Goal: Obtain resource: Obtain resource

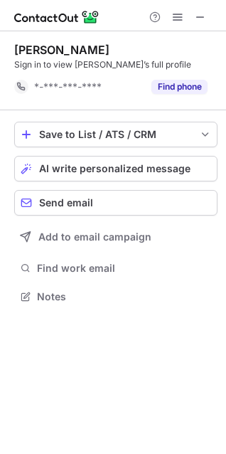
scroll to position [287, 226]
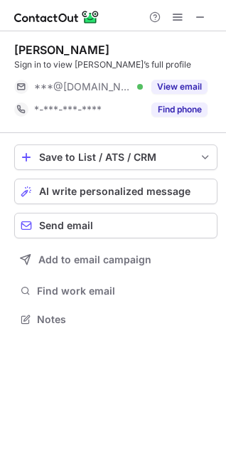
scroll to position [310, 226]
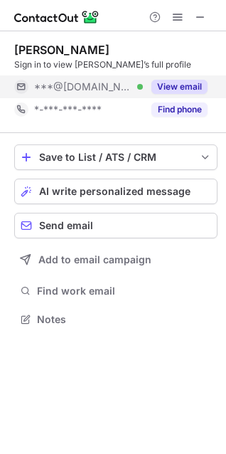
click at [182, 88] on button "View email" at bounding box center [180, 87] width 56 height 14
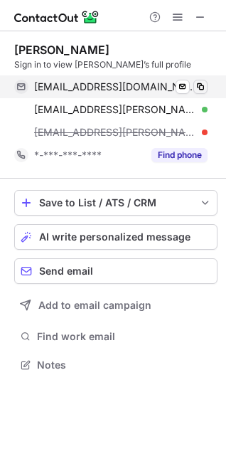
scroll to position [355, 226]
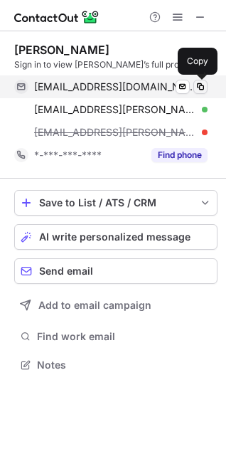
click at [195, 85] on span at bounding box center [200, 86] width 11 height 11
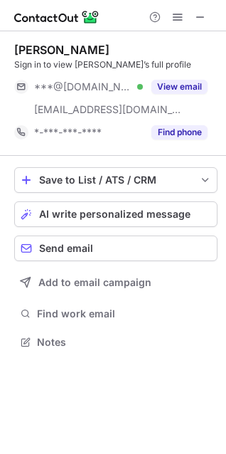
scroll to position [333, 226]
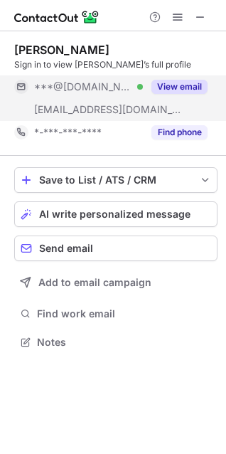
click at [199, 88] on button "View email" at bounding box center [180, 87] width 56 height 14
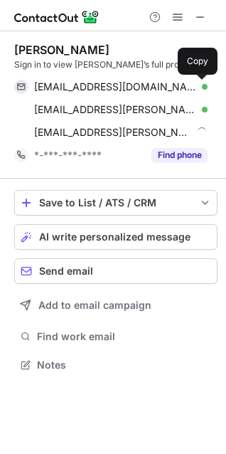
click at [199, 88] on span at bounding box center [200, 86] width 11 height 11
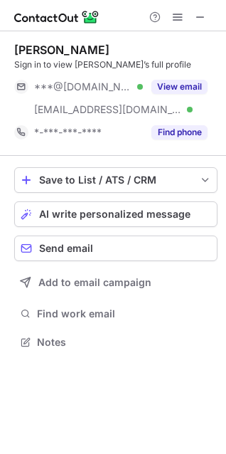
scroll to position [333, 226]
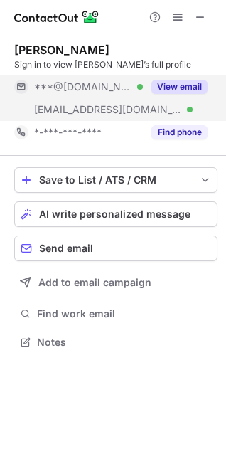
click at [174, 84] on button "View email" at bounding box center [180, 87] width 56 height 14
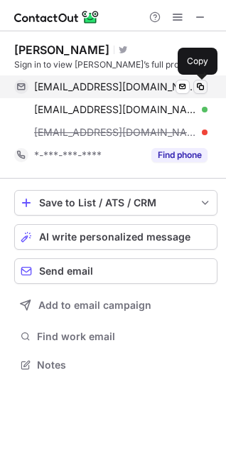
click at [204, 87] on span at bounding box center [200, 86] width 11 height 11
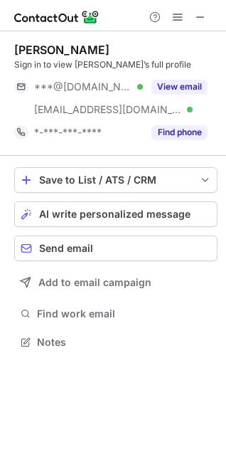
scroll to position [333, 226]
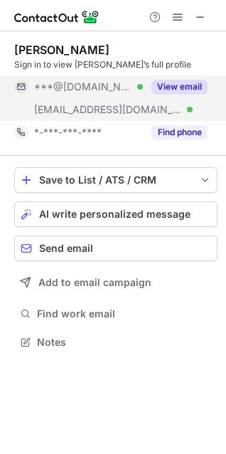
click at [166, 80] on button "View email" at bounding box center [180, 87] width 56 height 14
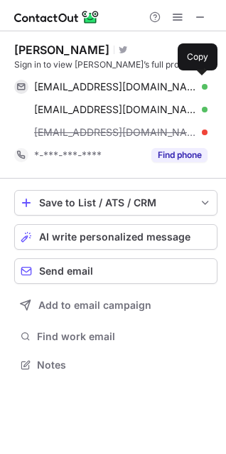
scroll to position [355, 226]
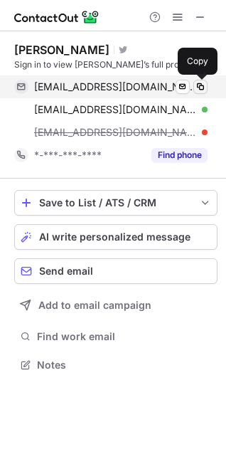
click at [197, 89] on span at bounding box center [200, 86] width 11 height 11
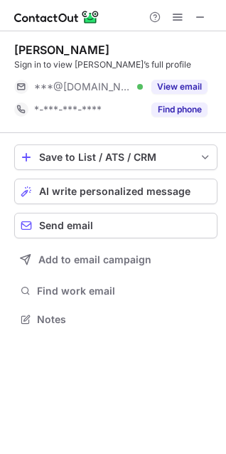
scroll to position [310, 226]
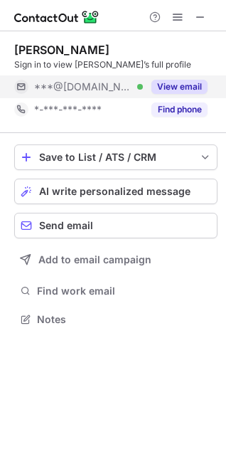
click at [164, 80] on button "View email" at bounding box center [180, 87] width 56 height 14
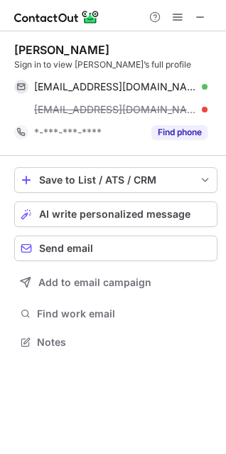
scroll to position [333, 226]
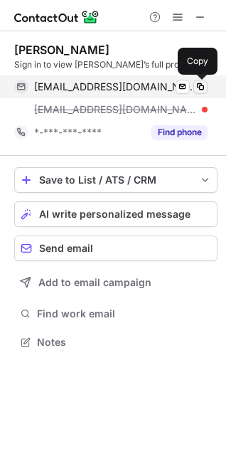
click at [197, 91] on span at bounding box center [200, 86] width 11 height 11
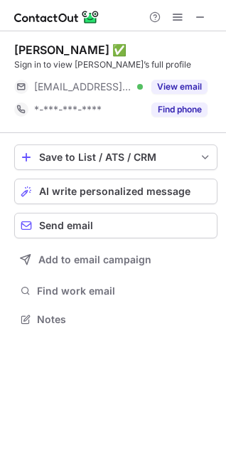
scroll to position [310, 226]
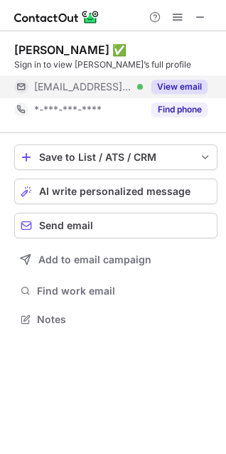
click at [182, 83] on button "View email" at bounding box center [180, 87] width 56 height 14
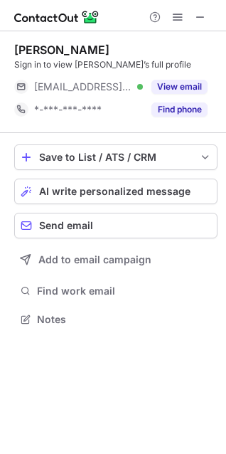
scroll to position [310, 226]
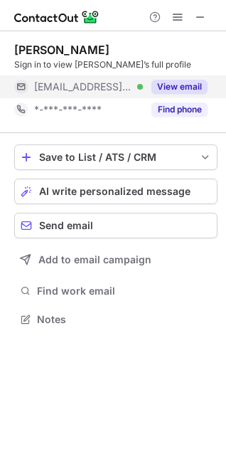
click at [204, 79] on div "View email" at bounding box center [175, 86] width 65 height 23
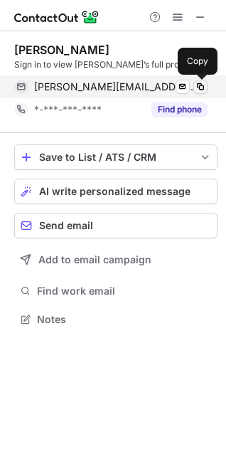
click at [204, 80] on button at bounding box center [201, 87] width 14 height 14
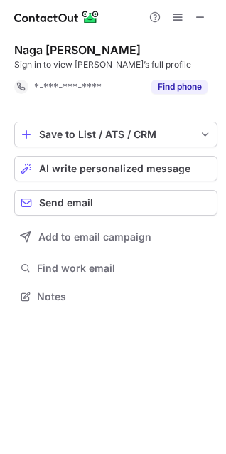
scroll to position [287, 226]
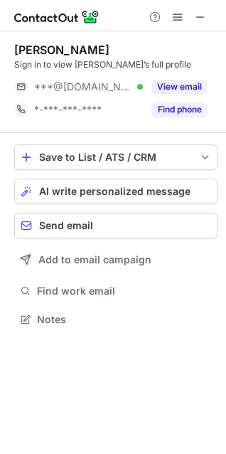
scroll to position [310, 226]
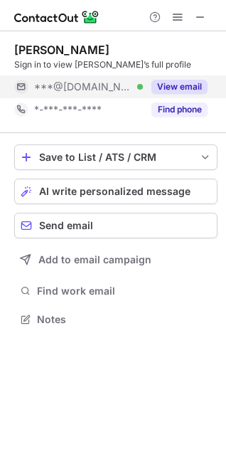
click at [160, 83] on button "View email" at bounding box center [180, 87] width 56 height 14
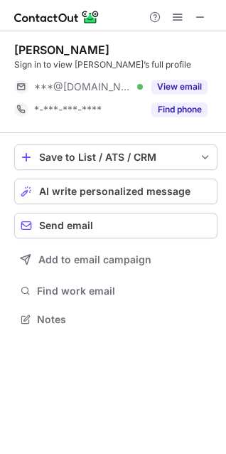
scroll to position [310, 226]
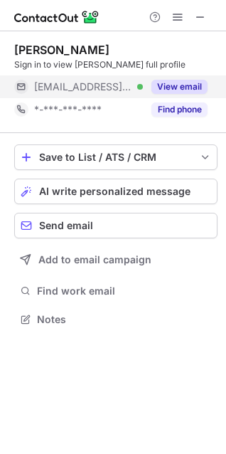
click at [197, 84] on button "View email" at bounding box center [180, 87] width 56 height 14
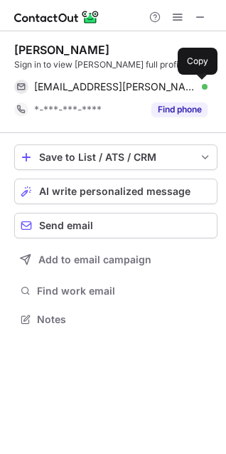
click at [197, 84] on span at bounding box center [200, 86] width 11 height 11
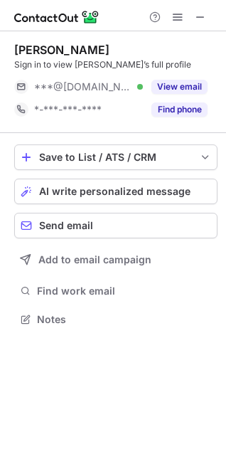
scroll to position [310, 226]
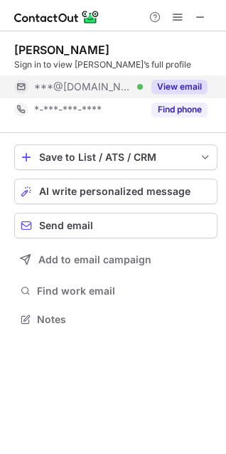
click at [197, 81] on button "View email" at bounding box center [180, 87] width 56 height 14
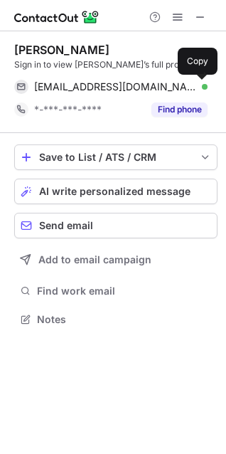
click at [197, 81] on span at bounding box center [200, 86] width 11 height 11
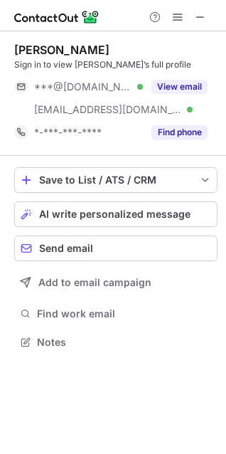
scroll to position [333, 226]
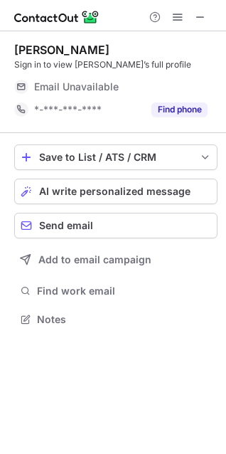
scroll to position [310, 226]
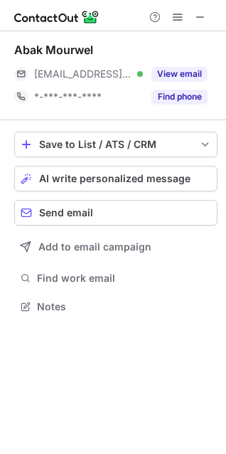
scroll to position [297, 226]
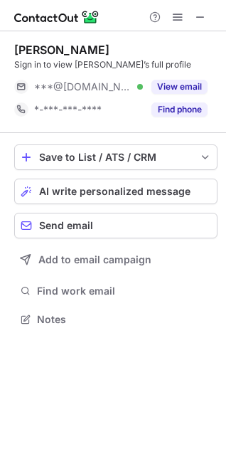
scroll to position [310, 226]
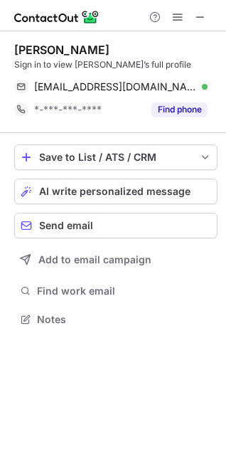
scroll to position [310, 226]
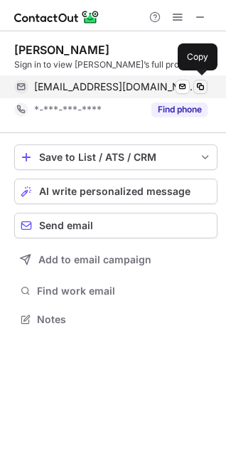
click at [203, 88] on span at bounding box center [200, 86] width 11 height 11
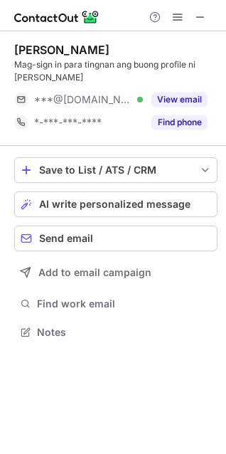
scroll to position [323, 226]
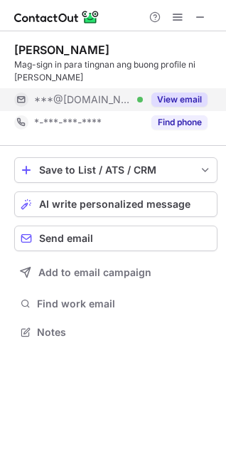
click at [175, 99] on button "View email" at bounding box center [180, 100] width 56 height 14
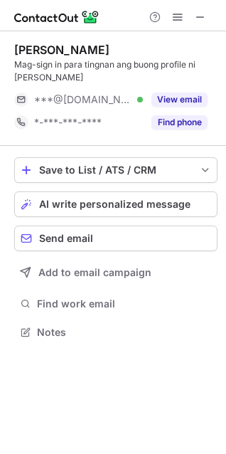
scroll to position [323, 226]
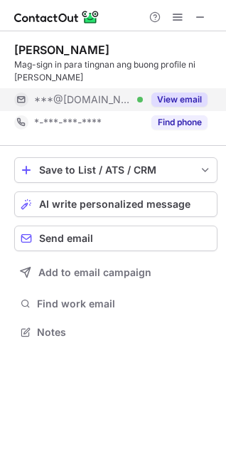
click at [174, 99] on button "View email" at bounding box center [180, 100] width 56 height 14
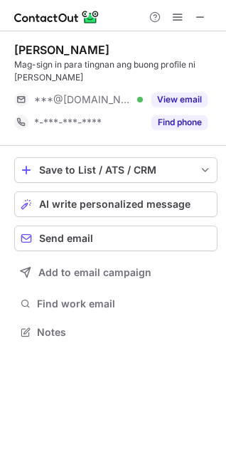
scroll to position [323, 226]
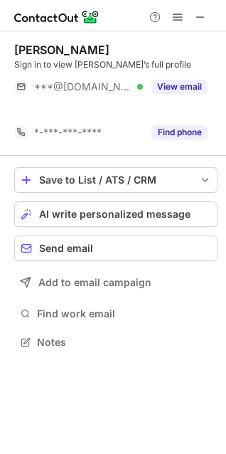
scroll to position [310, 226]
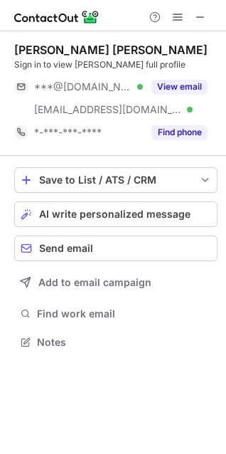
scroll to position [333, 226]
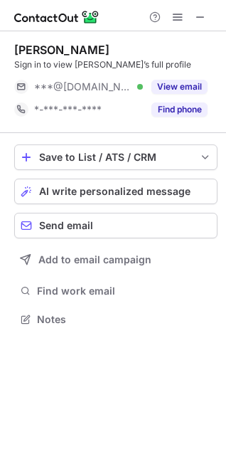
scroll to position [310, 226]
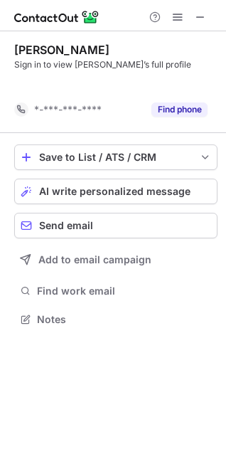
scroll to position [287, 226]
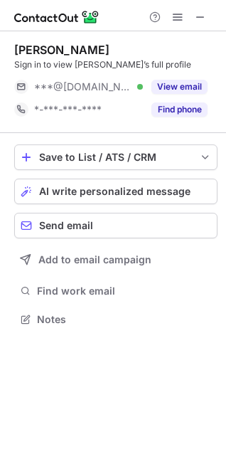
scroll to position [310, 226]
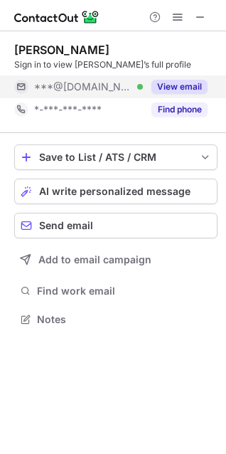
click at [183, 77] on div "View email" at bounding box center [175, 86] width 65 height 23
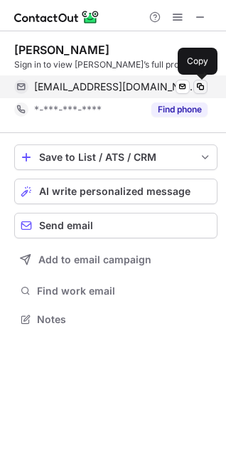
click at [199, 84] on span at bounding box center [200, 86] width 11 height 11
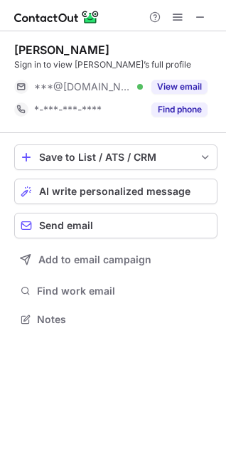
scroll to position [310, 226]
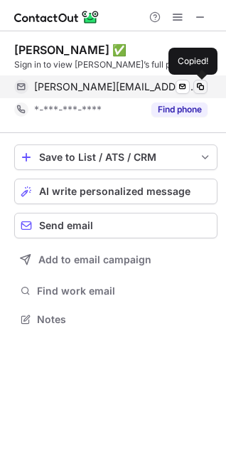
scroll to position [310, 226]
click at [197, 84] on span at bounding box center [200, 86] width 11 height 11
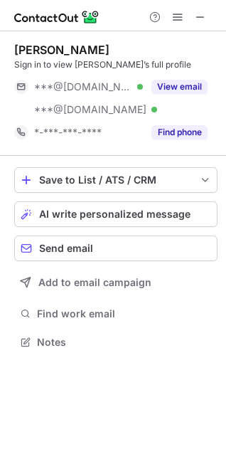
scroll to position [333, 226]
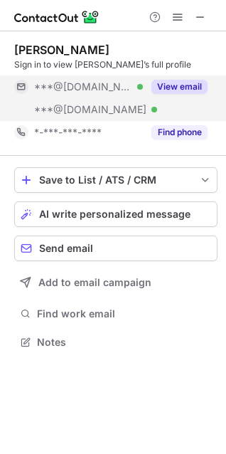
click at [198, 83] on button "View email" at bounding box center [180, 87] width 56 height 14
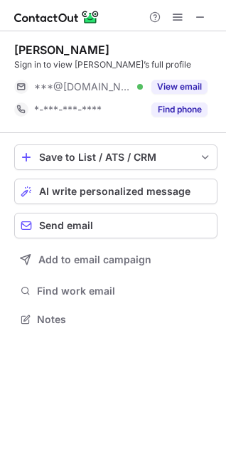
scroll to position [310, 226]
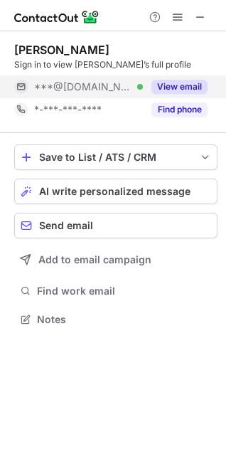
click at [171, 79] on div "View email" at bounding box center [175, 86] width 65 height 23
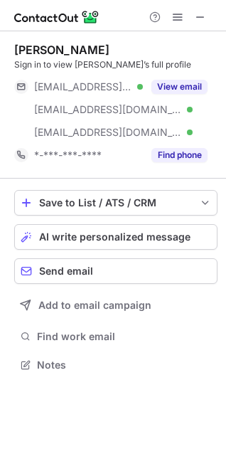
scroll to position [355, 226]
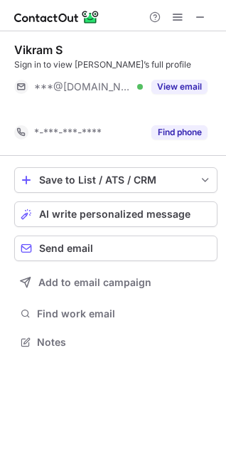
scroll to position [310, 226]
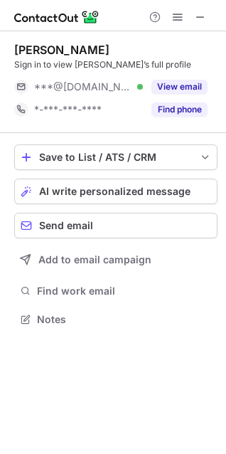
scroll to position [310, 226]
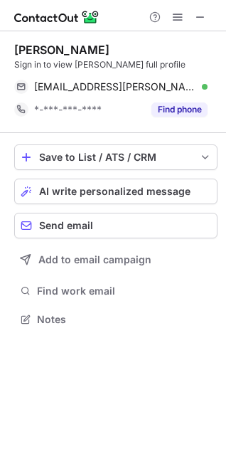
scroll to position [310, 226]
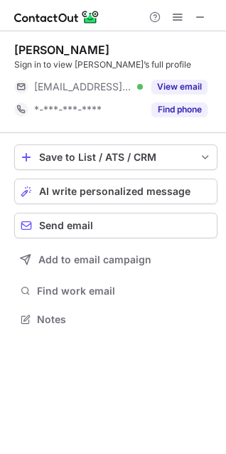
scroll to position [310, 226]
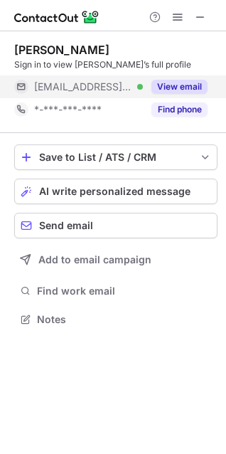
click at [170, 85] on button "View email" at bounding box center [180, 87] width 56 height 14
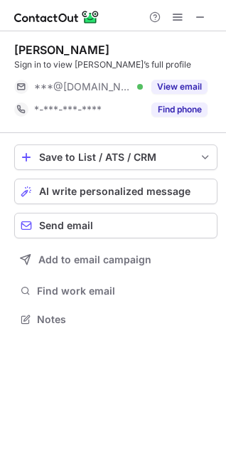
scroll to position [310, 226]
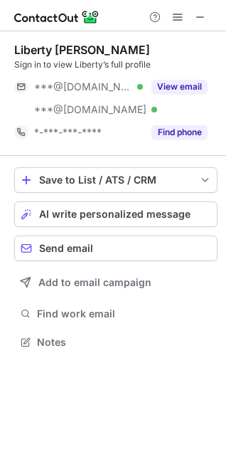
scroll to position [333, 226]
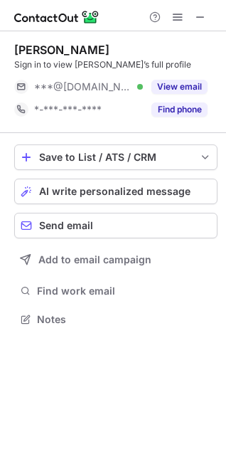
scroll to position [310, 226]
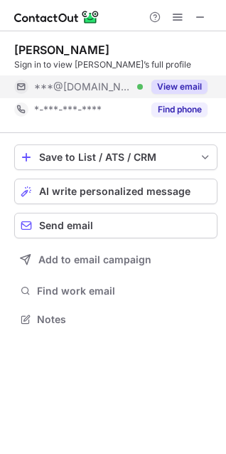
click at [172, 82] on button "View email" at bounding box center [180, 87] width 56 height 14
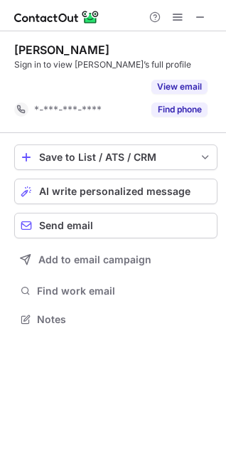
scroll to position [287, 226]
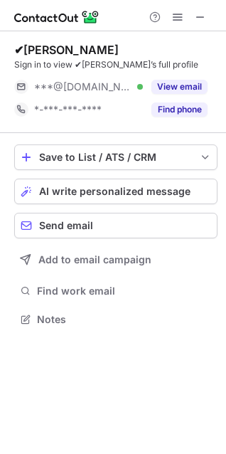
scroll to position [310, 226]
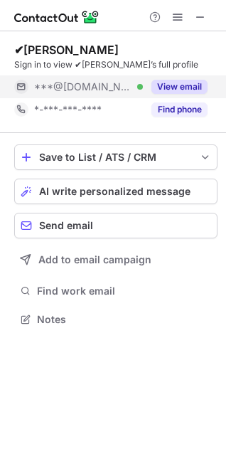
click at [177, 85] on button "View email" at bounding box center [180, 87] width 56 height 14
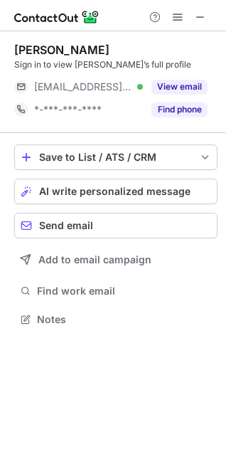
scroll to position [310, 226]
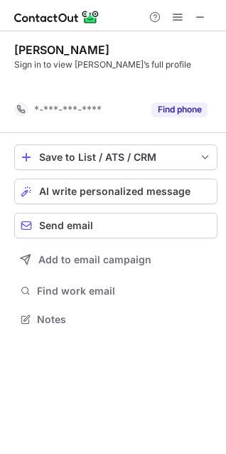
scroll to position [287, 226]
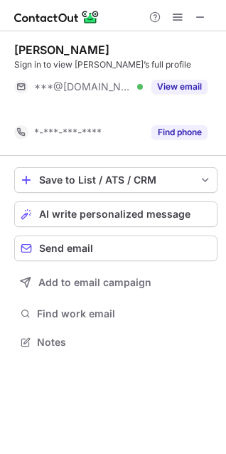
scroll to position [310, 226]
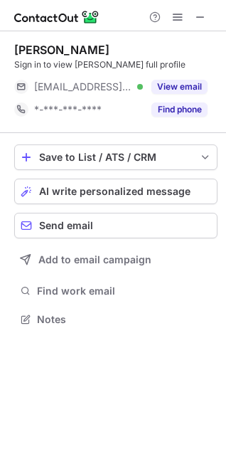
scroll to position [310, 226]
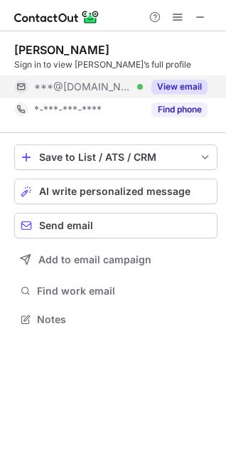
click at [202, 93] on button "View email" at bounding box center [180, 87] width 56 height 14
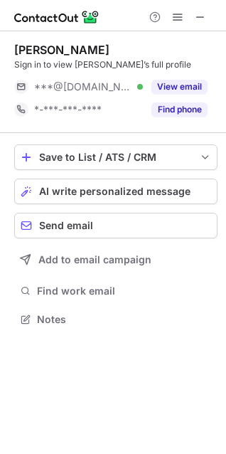
scroll to position [310, 226]
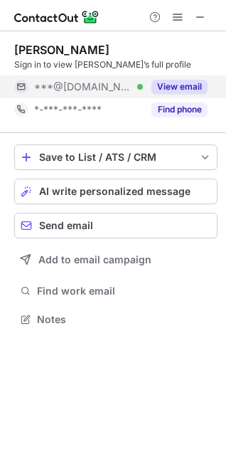
click at [174, 80] on button "View email" at bounding box center [180, 87] width 56 height 14
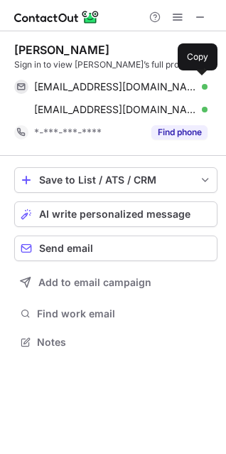
scroll to position [333, 226]
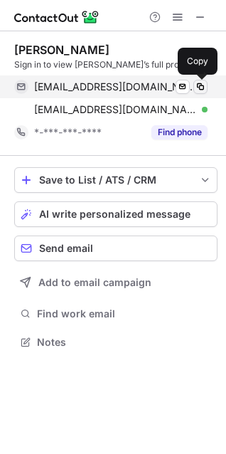
click at [199, 80] on button at bounding box center [201, 87] width 14 height 14
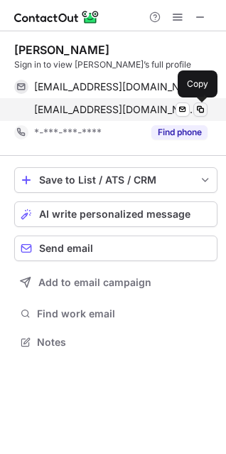
click at [204, 106] on span at bounding box center [200, 109] width 11 height 11
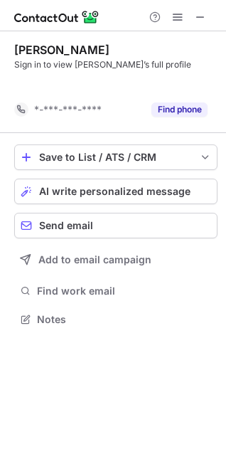
scroll to position [287, 226]
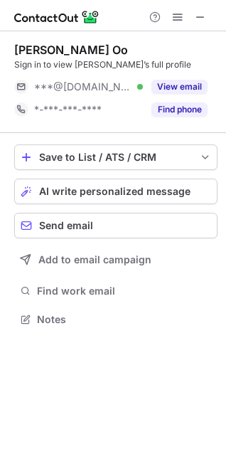
scroll to position [310, 226]
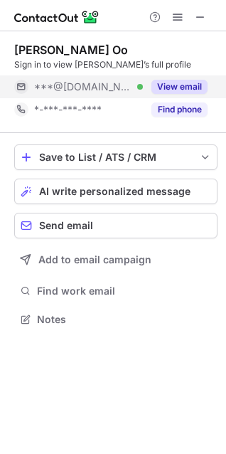
click at [169, 85] on button "View email" at bounding box center [180, 87] width 56 height 14
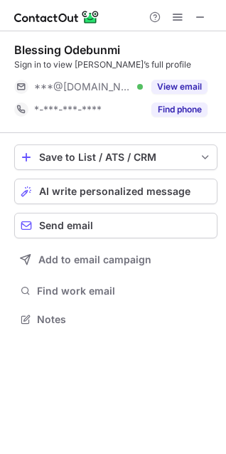
scroll to position [310, 226]
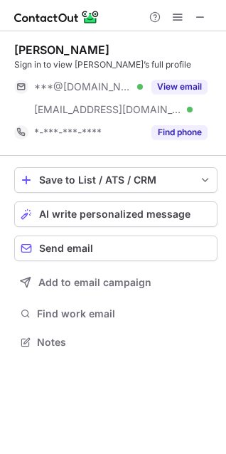
scroll to position [333, 226]
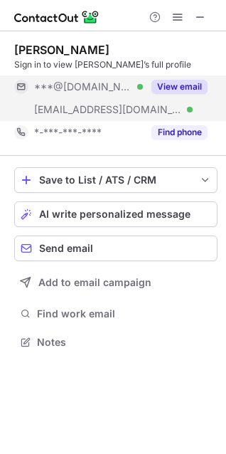
click at [205, 87] on button "View email" at bounding box center [180, 87] width 56 height 14
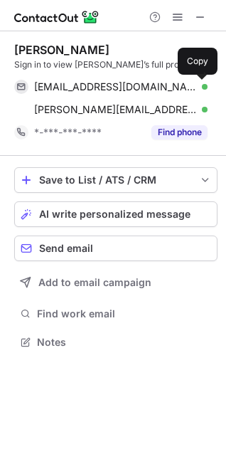
click at [205, 87] on span at bounding box center [200, 86] width 11 height 11
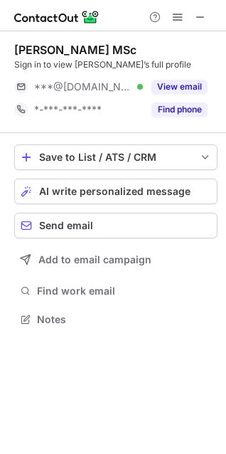
scroll to position [310, 226]
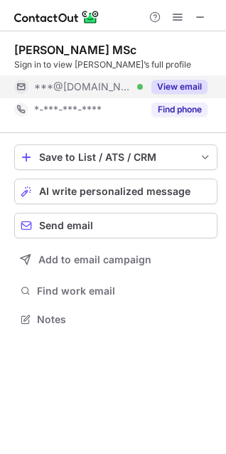
click at [183, 81] on button "View email" at bounding box center [180, 87] width 56 height 14
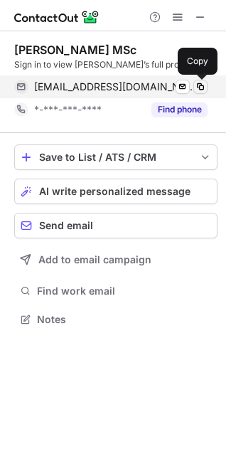
click at [196, 83] on span at bounding box center [200, 86] width 11 height 11
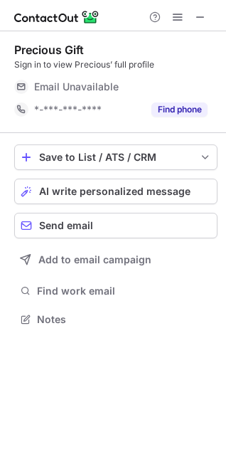
scroll to position [310, 226]
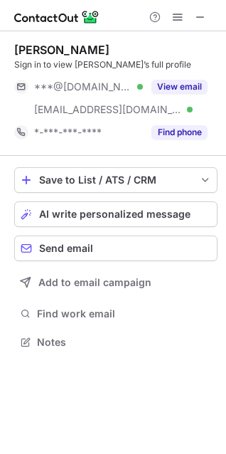
scroll to position [333, 226]
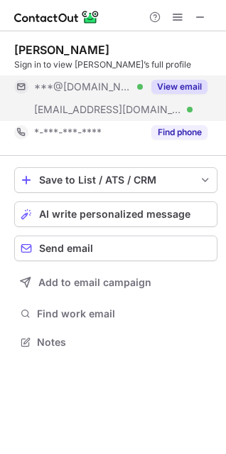
click at [192, 79] on div "View email" at bounding box center [175, 86] width 65 height 23
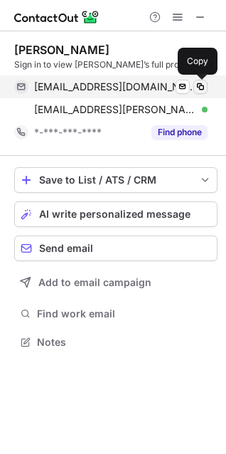
click at [198, 88] on span at bounding box center [200, 86] width 11 height 11
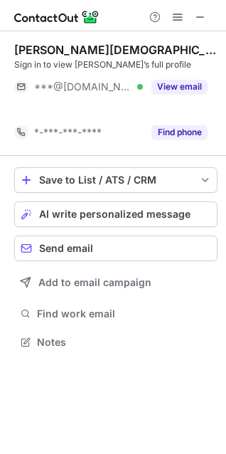
scroll to position [310, 226]
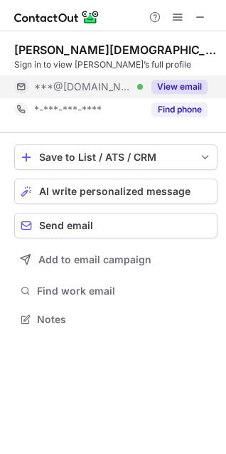
click at [202, 80] on button "View email" at bounding box center [180, 87] width 56 height 14
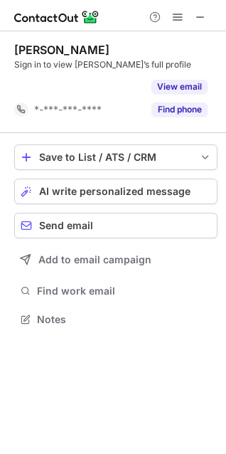
scroll to position [287, 226]
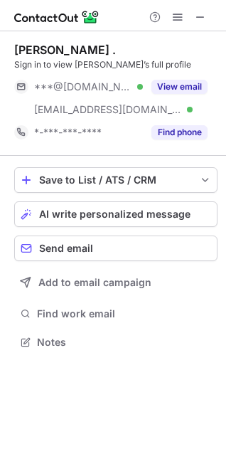
scroll to position [333, 226]
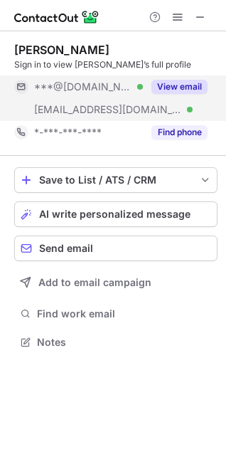
click at [189, 88] on button "View email" at bounding box center [180, 87] width 56 height 14
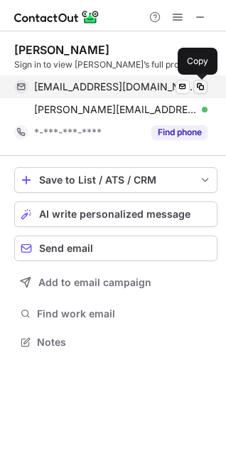
click at [197, 88] on span at bounding box center [200, 86] width 11 height 11
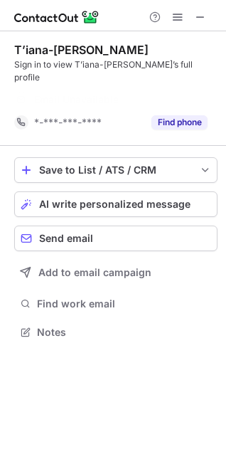
scroll to position [287, 226]
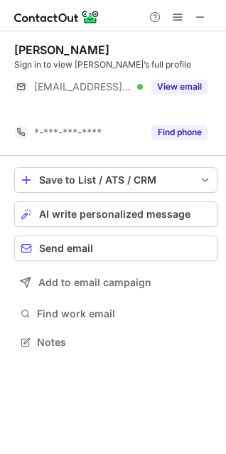
scroll to position [310, 226]
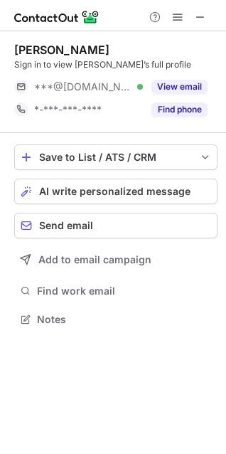
scroll to position [310, 226]
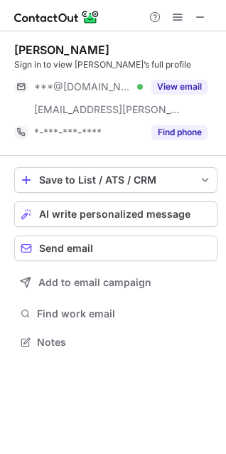
scroll to position [333, 226]
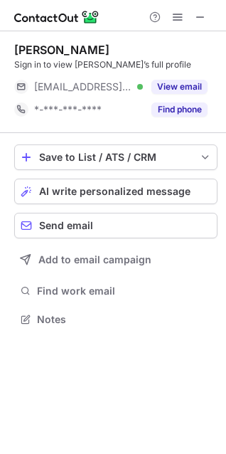
scroll to position [310, 226]
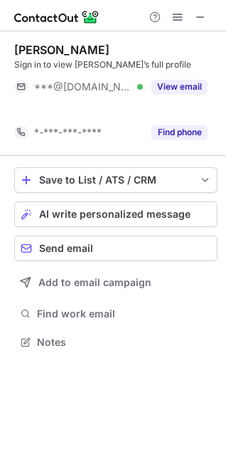
scroll to position [310, 226]
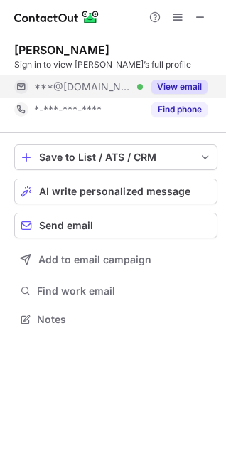
click at [182, 76] on div "View email" at bounding box center [175, 86] width 65 height 23
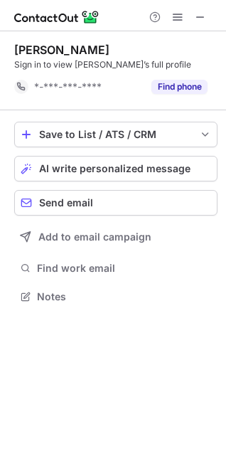
scroll to position [287, 226]
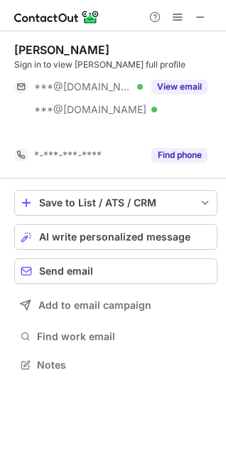
scroll to position [333, 226]
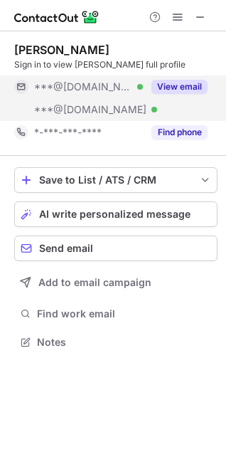
click at [169, 92] on button "View email" at bounding box center [180, 87] width 56 height 14
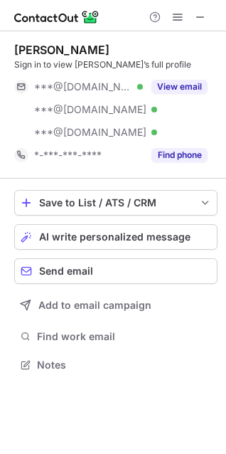
scroll to position [355, 226]
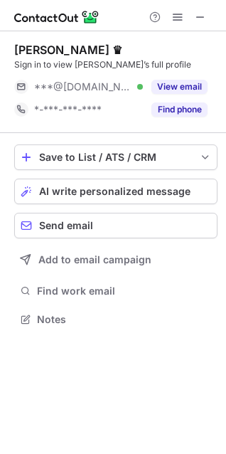
scroll to position [310, 226]
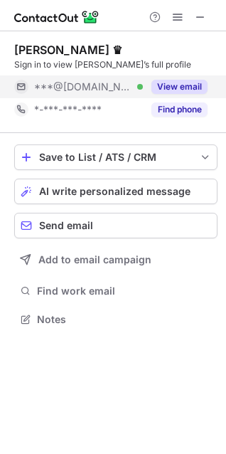
click at [197, 87] on button "View email" at bounding box center [180, 87] width 56 height 14
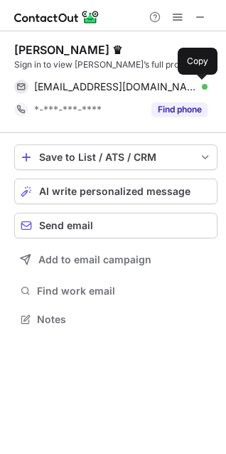
click at [197, 87] on span at bounding box center [200, 86] width 11 height 11
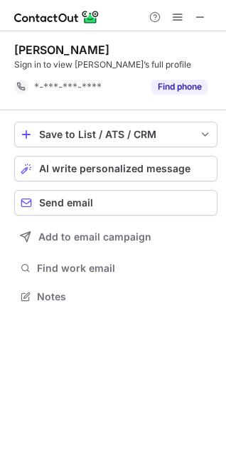
scroll to position [287, 226]
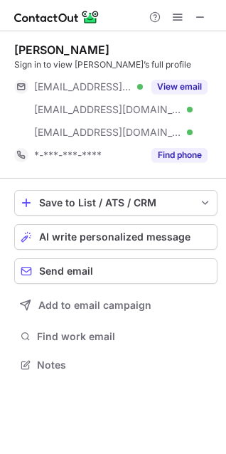
scroll to position [355, 226]
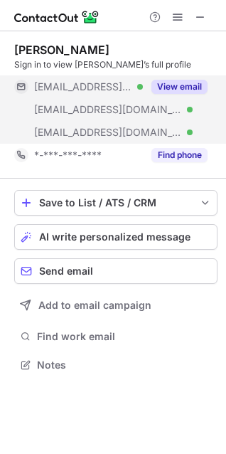
click at [193, 82] on button "View email" at bounding box center [180, 87] width 56 height 14
click at [143, 84] on div "***@rogers.com Verified" at bounding box center [88, 86] width 109 height 13
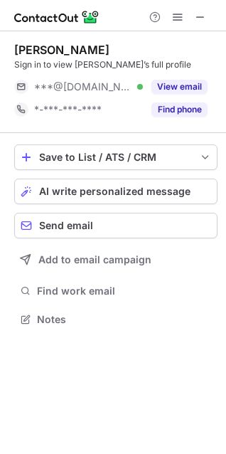
scroll to position [310, 226]
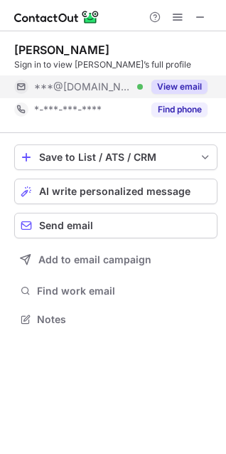
click at [179, 81] on button "View email" at bounding box center [180, 87] width 56 height 14
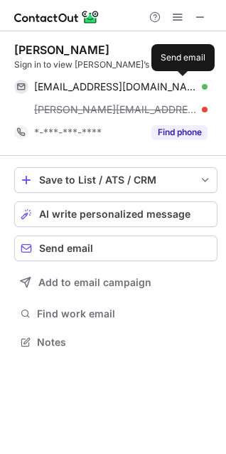
scroll to position [333, 226]
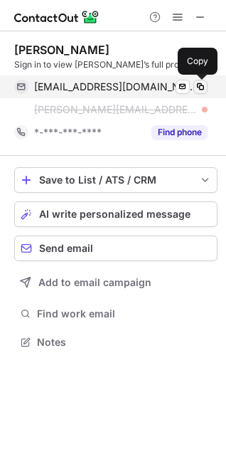
click at [199, 88] on span at bounding box center [200, 86] width 11 height 11
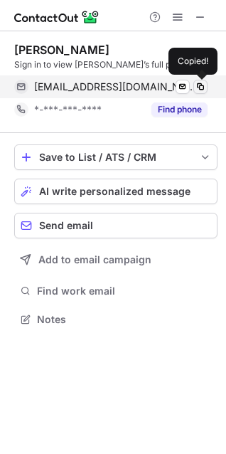
scroll to position [310, 226]
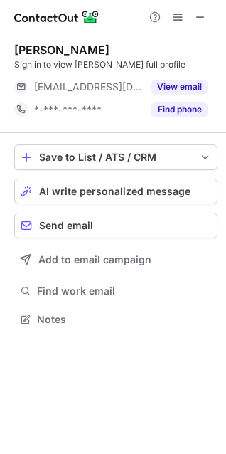
scroll to position [310, 226]
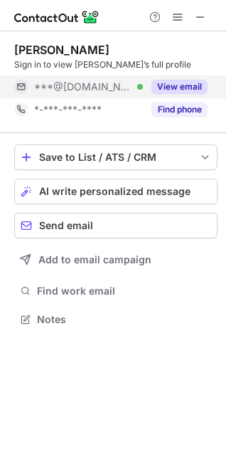
click at [185, 85] on button "View email" at bounding box center [180, 87] width 56 height 14
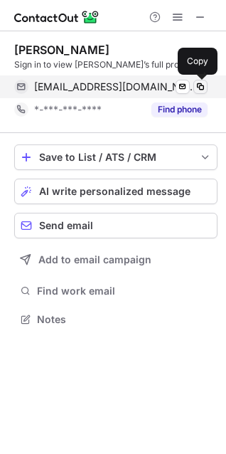
click at [200, 88] on span at bounding box center [200, 86] width 11 height 11
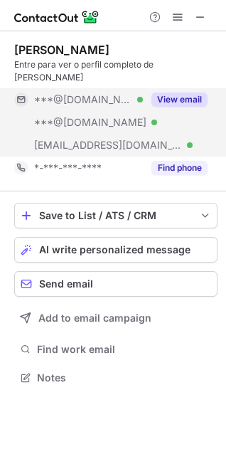
scroll to position [355, 226]
click at [188, 93] on button "View email" at bounding box center [180, 100] width 56 height 14
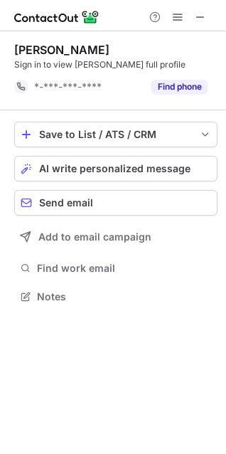
scroll to position [287, 226]
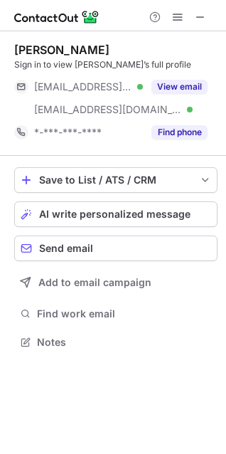
scroll to position [333, 226]
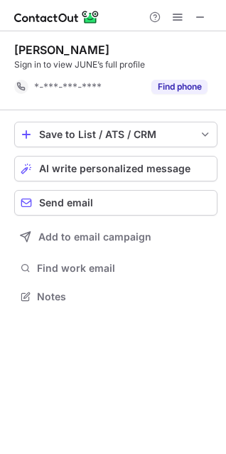
scroll to position [287, 226]
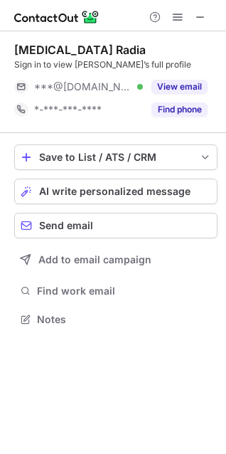
scroll to position [310, 226]
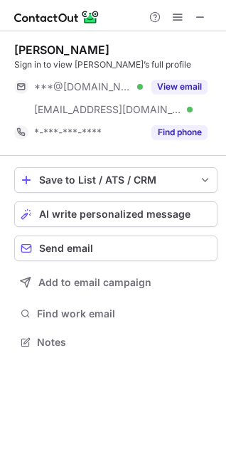
scroll to position [333, 226]
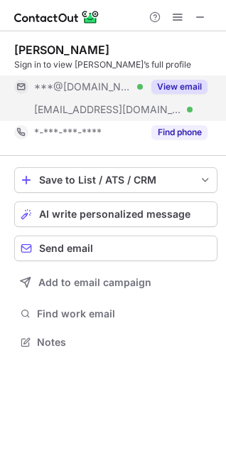
click at [189, 82] on button "View email" at bounding box center [180, 87] width 56 height 14
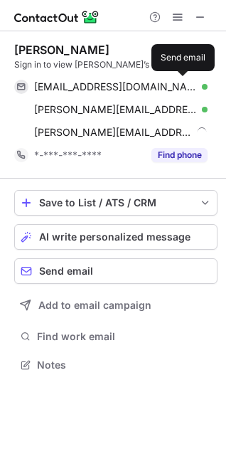
scroll to position [355, 226]
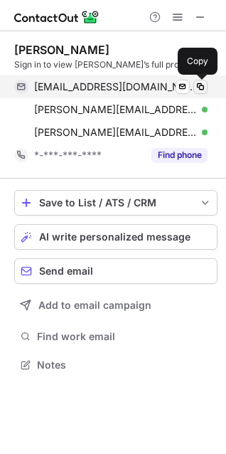
click at [203, 87] on span at bounding box center [200, 86] width 11 height 11
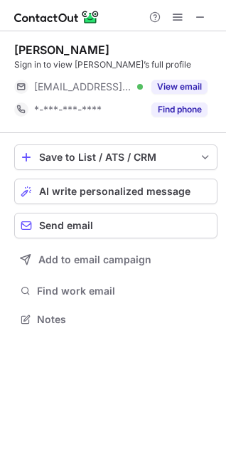
scroll to position [310, 226]
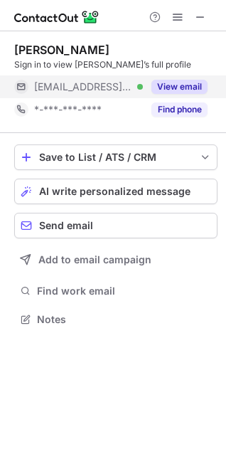
click at [169, 82] on button "View email" at bounding box center [180, 87] width 56 height 14
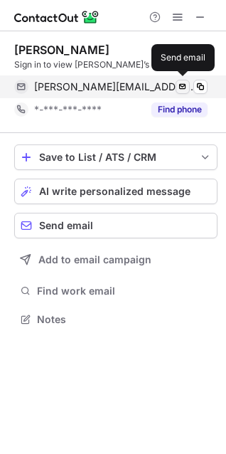
click at [184, 84] on span at bounding box center [182, 86] width 11 height 11
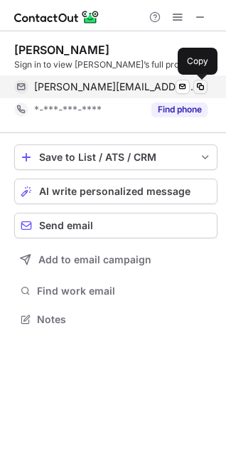
click at [195, 88] on span at bounding box center [200, 86] width 11 height 11
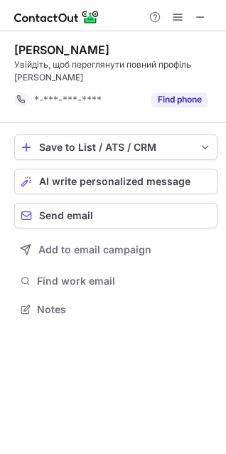
scroll to position [300, 226]
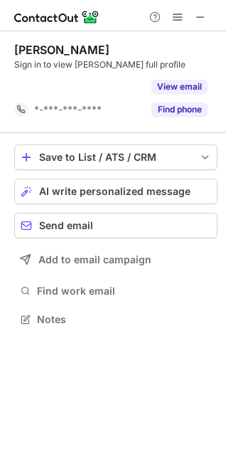
scroll to position [287, 226]
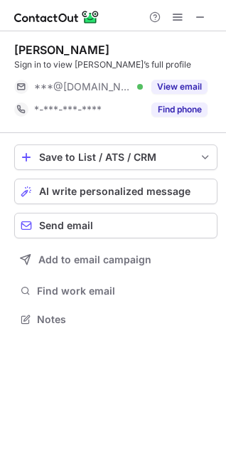
scroll to position [310, 226]
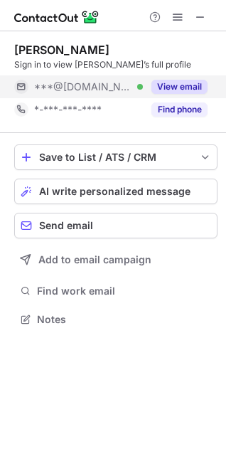
click at [180, 83] on button "View email" at bounding box center [180, 87] width 56 height 14
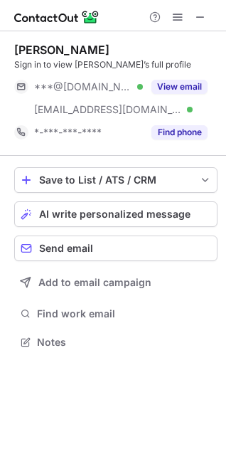
scroll to position [333, 226]
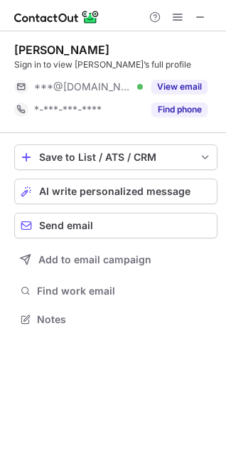
scroll to position [310, 226]
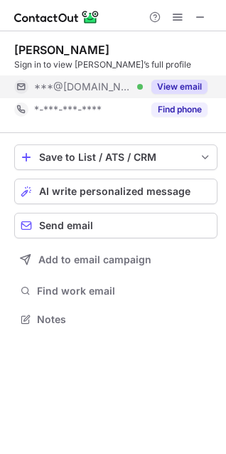
click at [174, 88] on button "View email" at bounding box center [180, 87] width 56 height 14
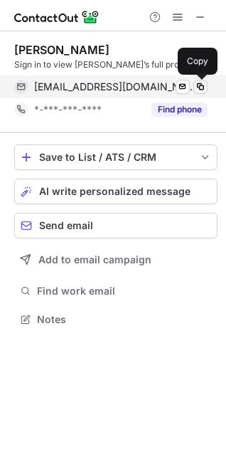
click at [194, 83] on button at bounding box center [201, 87] width 14 height 14
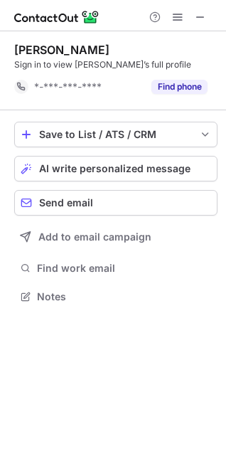
scroll to position [287, 226]
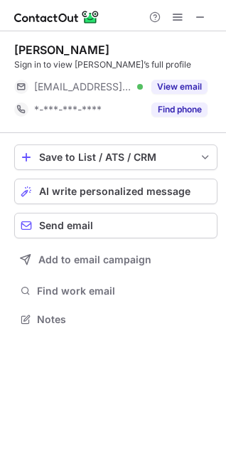
scroll to position [310, 226]
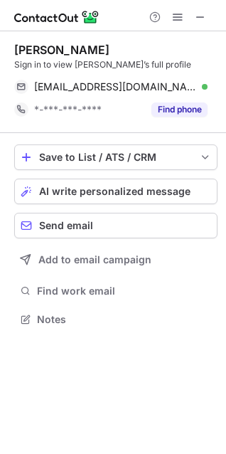
scroll to position [310, 226]
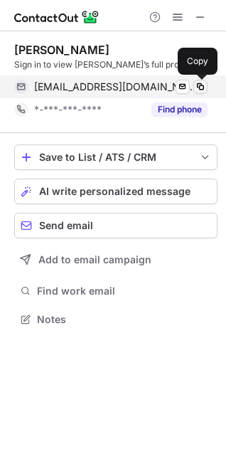
click at [198, 81] on span at bounding box center [200, 86] width 11 height 11
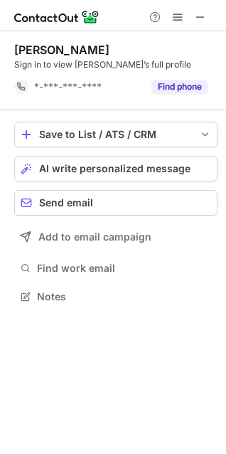
scroll to position [287, 226]
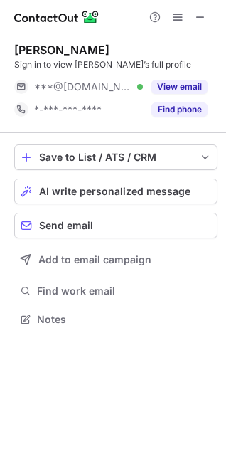
scroll to position [310, 226]
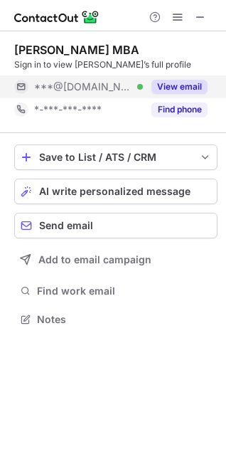
click at [164, 84] on button "View email" at bounding box center [180, 87] width 56 height 14
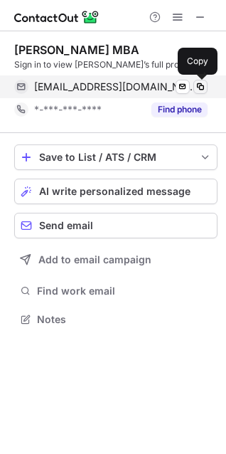
click at [196, 88] on span at bounding box center [200, 86] width 11 height 11
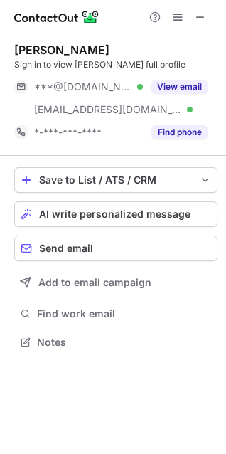
scroll to position [333, 226]
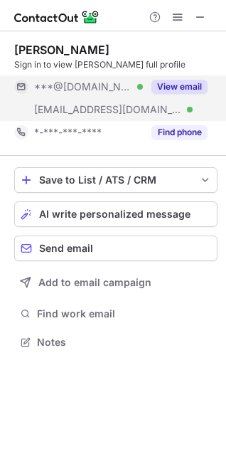
click at [172, 80] on button "View email" at bounding box center [180, 87] width 56 height 14
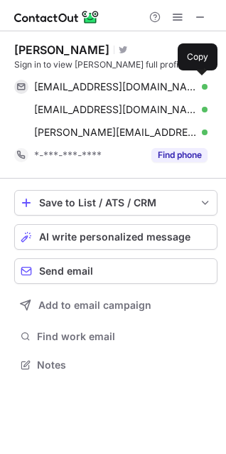
scroll to position [355, 226]
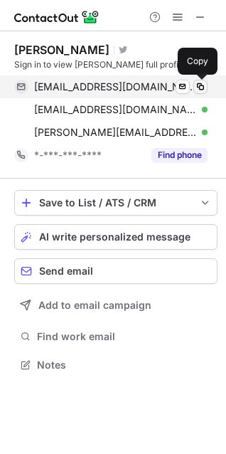
click at [201, 90] on span at bounding box center [200, 86] width 11 height 11
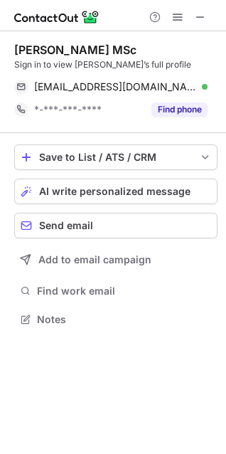
scroll to position [310, 226]
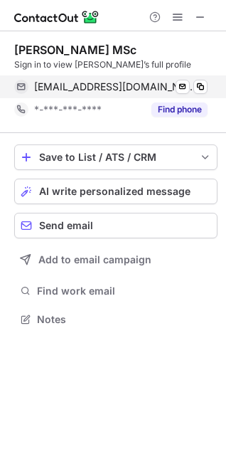
click at [191, 80] on div "dominika221b@gmail.com Verified Send email Copy" at bounding box center [111, 86] width 194 height 23
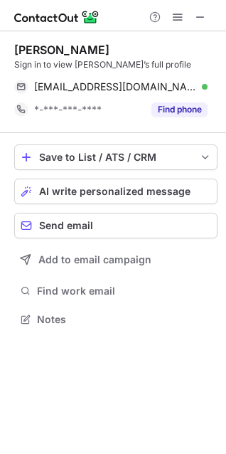
scroll to position [310, 226]
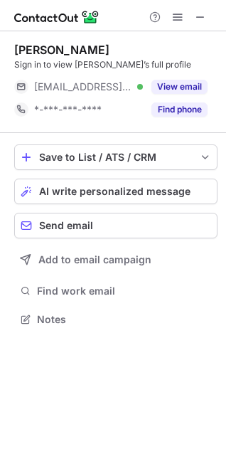
scroll to position [310, 226]
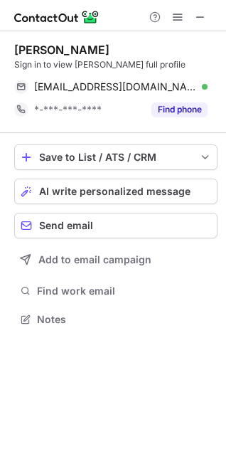
scroll to position [310, 226]
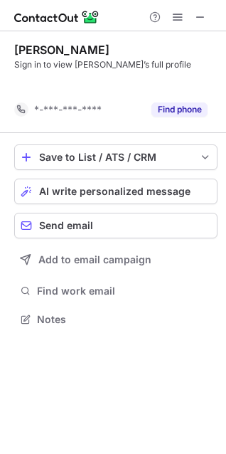
scroll to position [287, 226]
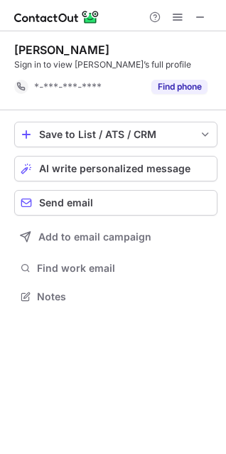
scroll to position [287, 226]
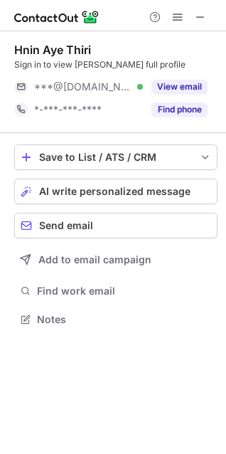
scroll to position [310, 226]
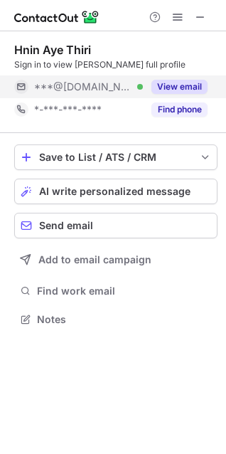
click at [199, 79] on div "View email" at bounding box center [175, 86] width 65 height 23
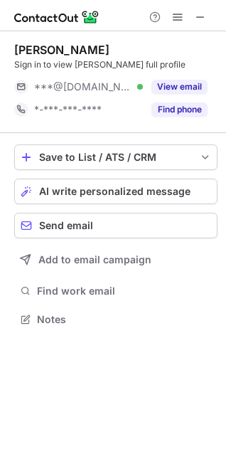
scroll to position [310, 226]
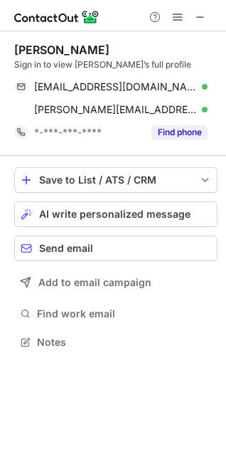
scroll to position [333, 226]
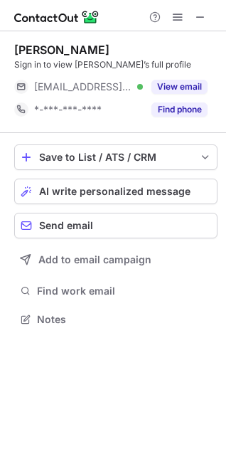
scroll to position [310, 226]
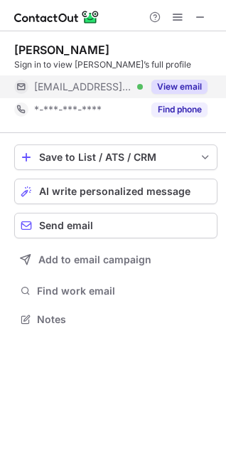
click at [163, 80] on button "View email" at bounding box center [180, 87] width 56 height 14
click at [163, 80] on div "[EMAIL_ADDRESS][DOMAIN_NAME]" at bounding box center [121, 86] width 174 height 13
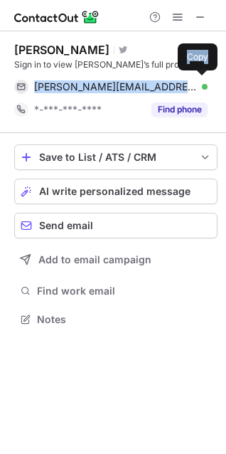
scroll to position [333, 226]
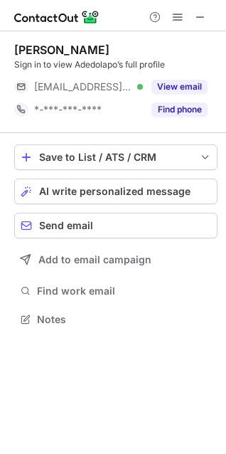
scroll to position [310, 226]
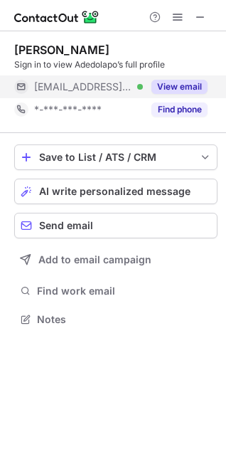
click at [160, 78] on div "View email" at bounding box center [175, 86] width 65 height 23
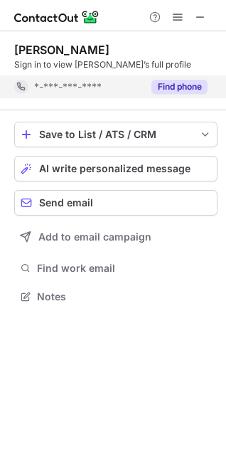
scroll to position [287, 226]
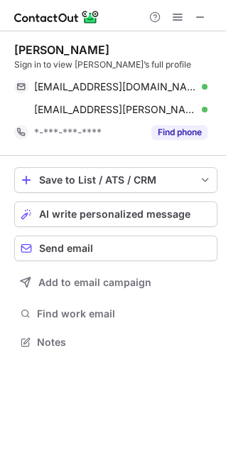
scroll to position [333, 226]
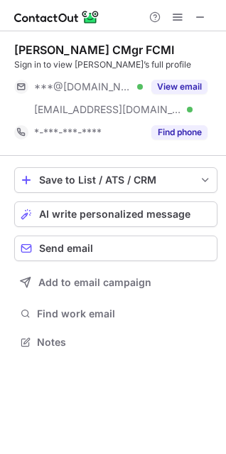
scroll to position [333, 226]
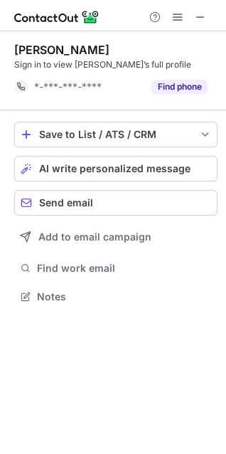
scroll to position [287, 226]
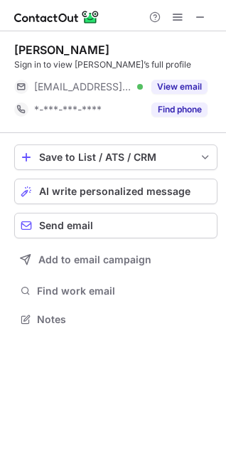
scroll to position [310, 226]
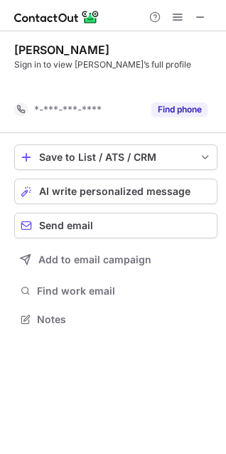
scroll to position [287, 226]
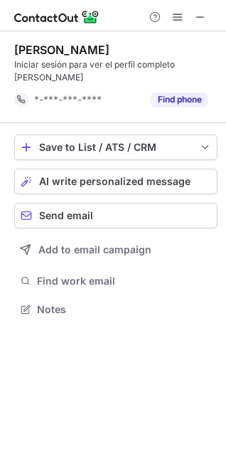
scroll to position [287, 226]
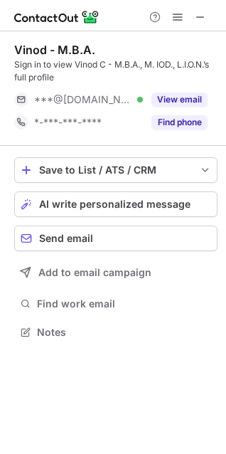
scroll to position [323, 226]
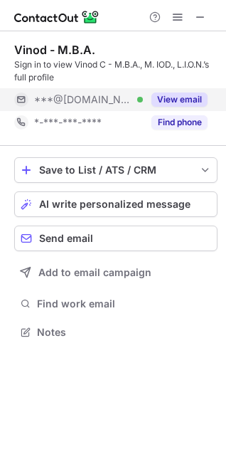
click at [157, 98] on button "View email" at bounding box center [180, 100] width 56 height 14
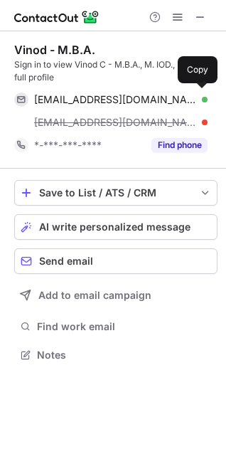
scroll to position [345, 226]
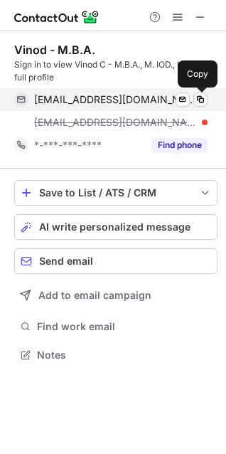
click at [197, 104] on span at bounding box center [200, 99] width 11 height 11
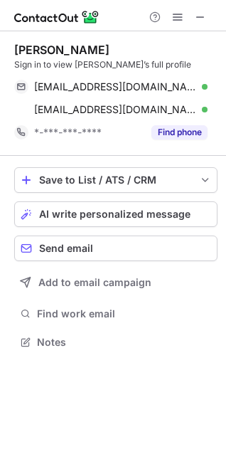
scroll to position [333, 226]
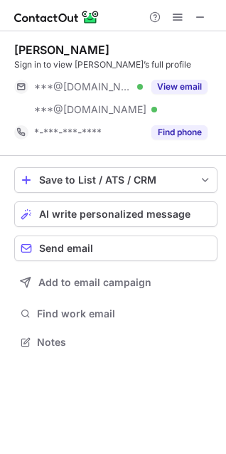
scroll to position [333, 226]
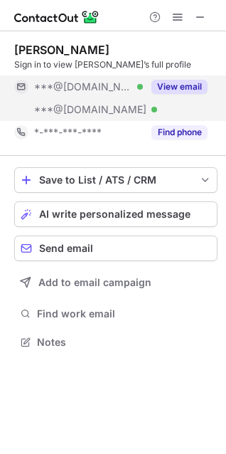
click at [196, 83] on button "View email" at bounding box center [180, 87] width 56 height 14
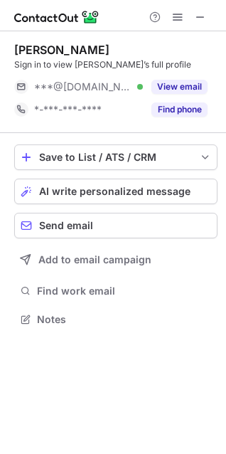
scroll to position [310, 226]
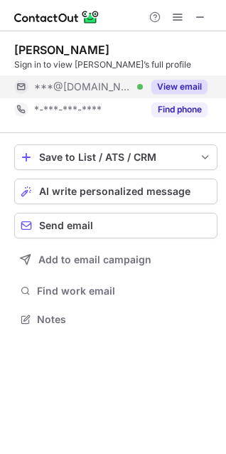
click at [175, 83] on button "View email" at bounding box center [180, 87] width 56 height 14
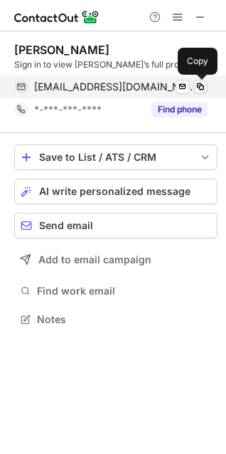
click at [203, 83] on span at bounding box center [200, 86] width 11 height 11
